Goal: Transaction & Acquisition: Purchase product/service

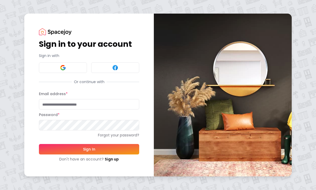
drag, startPoint x: 71, startPoint y: 104, endPoint x: 71, endPoint y: 160, distance: 56.1
click at [71, 104] on form "Email address * Password * Forgot your password? Sign In Don't have an account?…" at bounding box center [89, 126] width 100 height 71
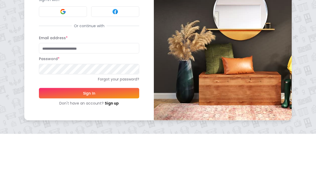
type input "**********"
click at [89, 144] on button "Sign In" at bounding box center [89, 149] width 100 height 10
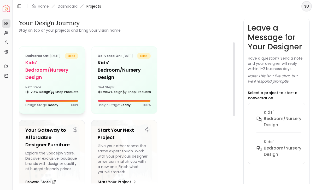
click at [57, 96] on link "Shop Products" at bounding box center [64, 91] width 28 height 7
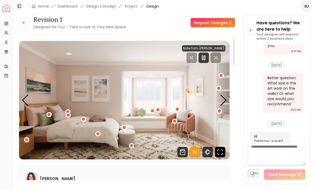
click at [221, 147] on icon "Fullscreen" at bounding box center [220, 152] width 10 height 10
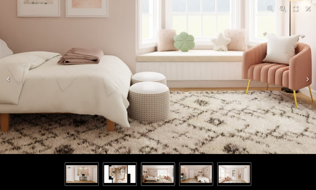
click at [169, 130] on img "1 of 5" at bounding box center [143, 13] width 501 height 282
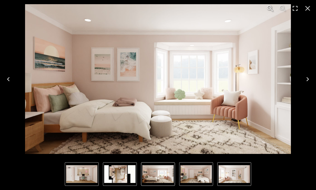
click at [118, 174] on img "5 of 5" at bounding box center [119, 174] width 31 height 18
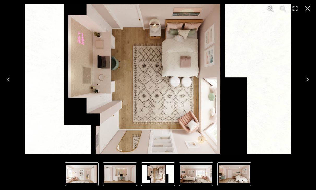
click at [157, 175] on img "5 of 5" at bounding box center [157, 174] width 31 height 18
click at [117, 169] on img "4 of 5" at bounding box center [119, 174] width 31 height 18
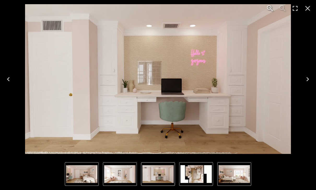
click at [184, 67] on img "4 of 5" at bounding box center [158, 79] width 266 height 150
click at [195, 168] on img "5 of 5" at bounding box center [195, 174] width 31 height 18
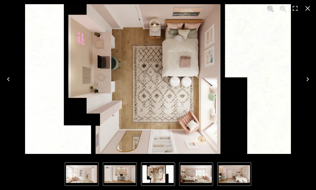
click at [233, 174] on img "2 of 5" at bounding box center [234, 174] width 31 height 18
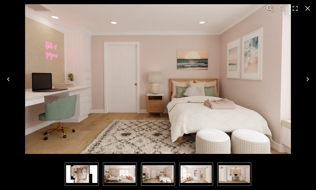
click at [81, 172] on img "5 of 5" at bounding box center [81, 174] width 31 height 18
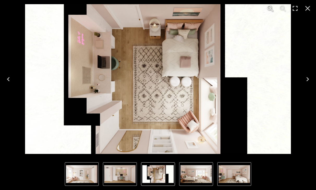
click at [80, 175] on img "3 of 5" at bounding box center [81, 174] width 31 height 18
